Goal: Register for event/course

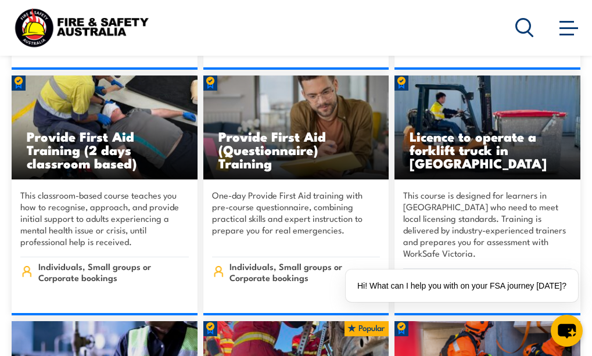
scroll to position [572, 0]
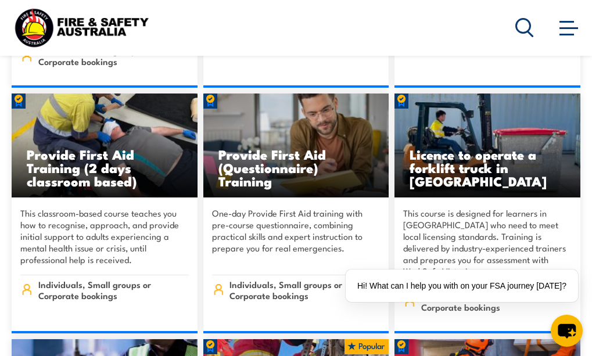
click at [267, 148] on h3 "Provide First Aid (Questionnaire) Training" at bounding box center [297, 168] width 156 height 40
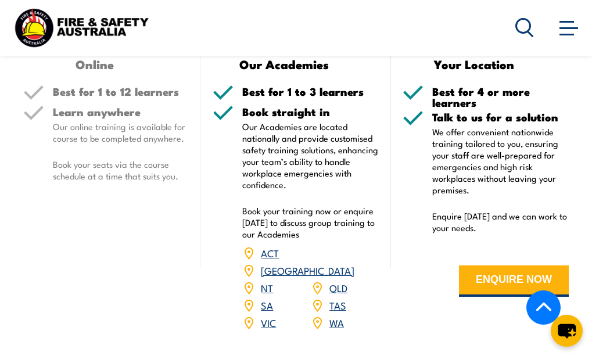
scroll to position [1869, 0]
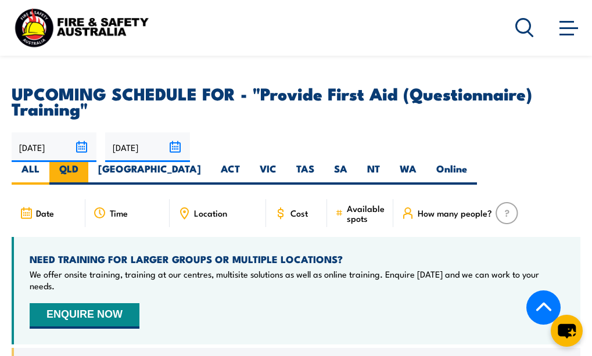
click at [88, 162] on label "QLD" at bounding box center [68, 173] width 39 height 23
click at [86, 162] on input "QLD" at bounding box center [82, 166] width 8 height 8
radio input "true"
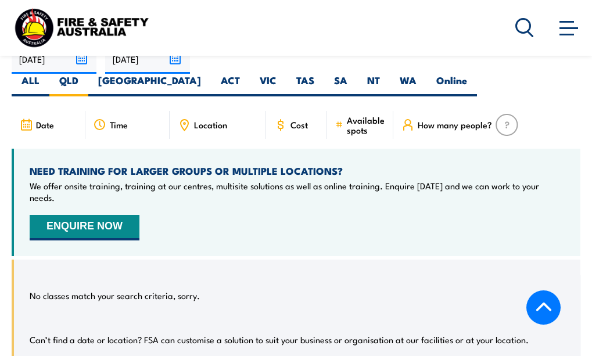
scroll to position [1973, 0]
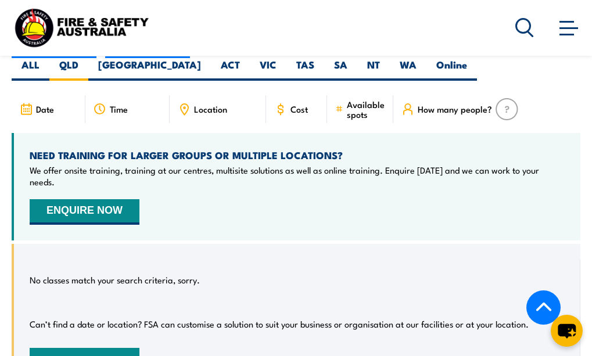
click at [590, 335] on section "UPCOMING SCHEDULE FOR - "Provide First Aid (Questionnaire) Training" 01/10/2025…" at bounding box center [296, 198] width 592 height 435
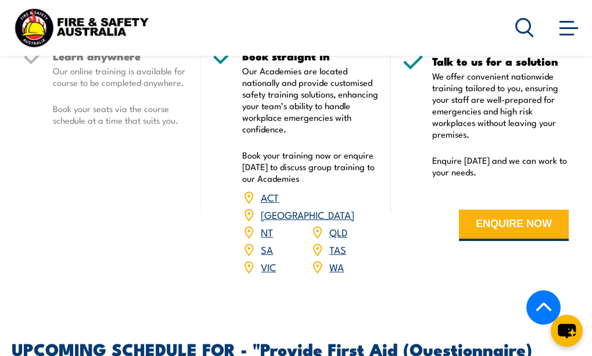
scroll to position [1600, 0]
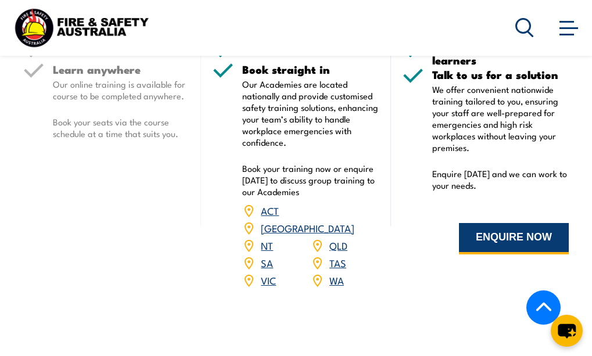
click at [509, 255] on button "ENQUIRE NOW" at bounding box center [514, 238] width 110 height 31
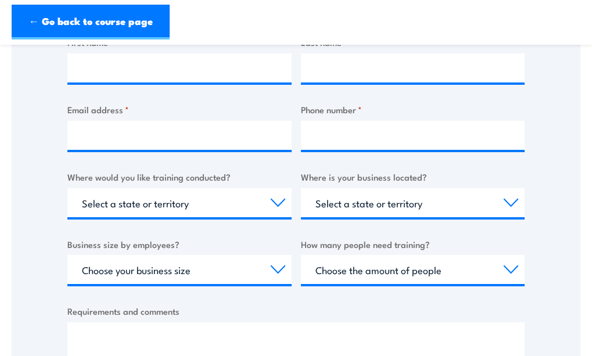
scroll to position [623, 0]
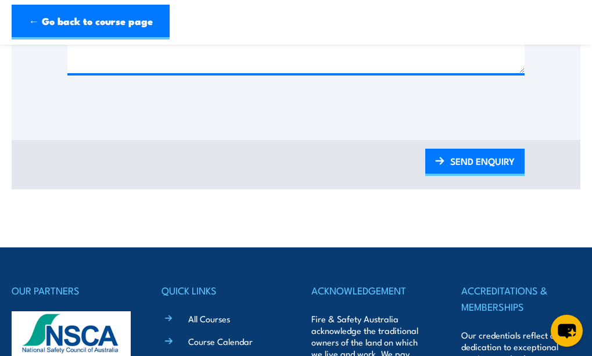
click at [64, 22] on link "← Go back to course page" at bounding box center [91, 22] width 158 height 35
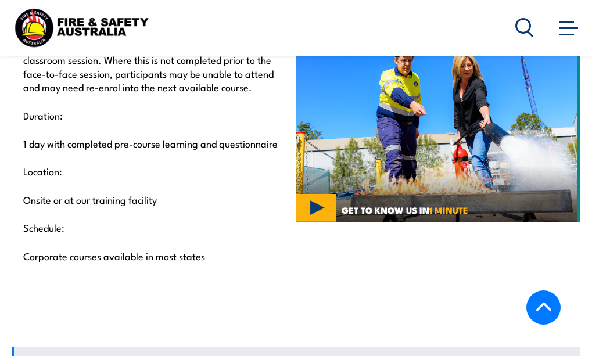
scroll to position [656, 0]
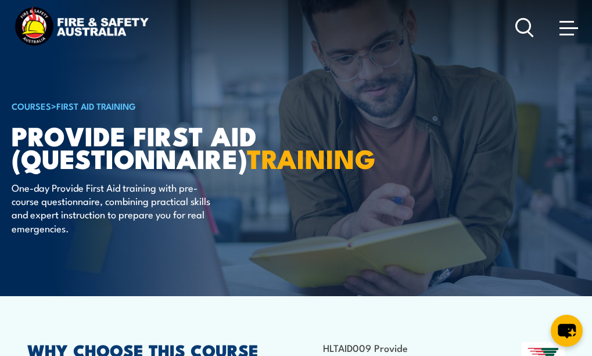
scroll to position [0, 0]
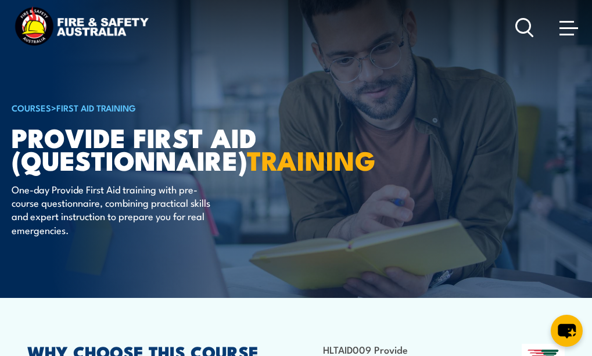
click at [570, 27] on span at bounding box center [569, 28] width 19 height 2
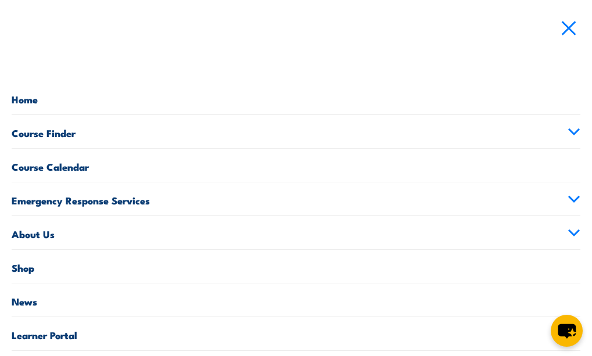
click at [32, 101] on link "Home" at bounding box center [296, 97] width 569 height 33
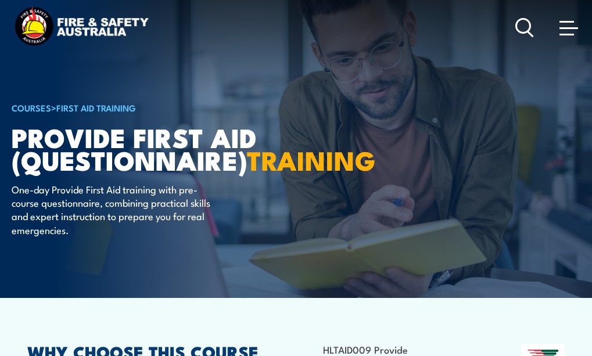
click at [564, 34] on span at bounding box center [567, 35] width 15 height 2
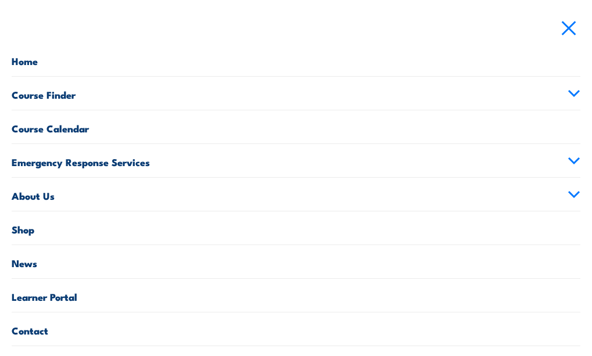
scroll to position [46, 0]
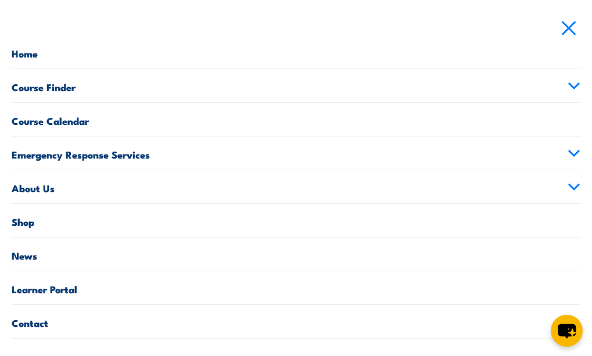
click at [44, 323] on link "Contact" at bounding box center [296, 321] width 569 height 33
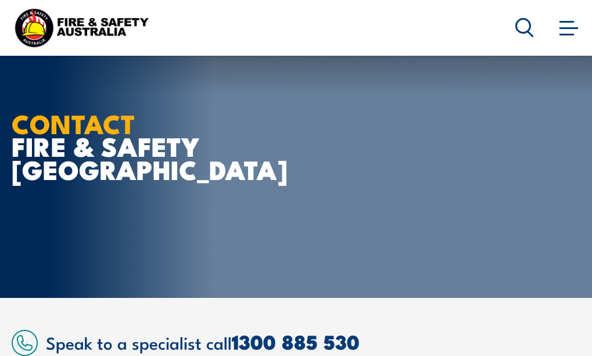
scroll to position [312, 0]
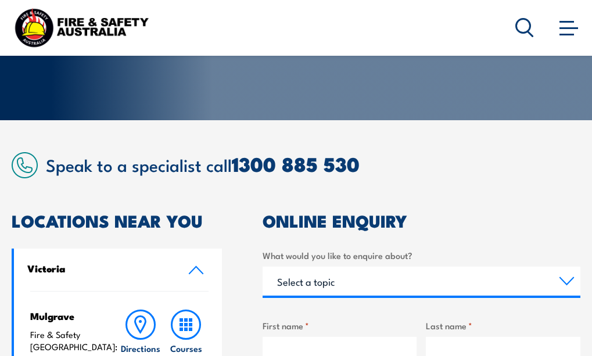
scroll to position [172, 0]
